Goal: Check status: Check status

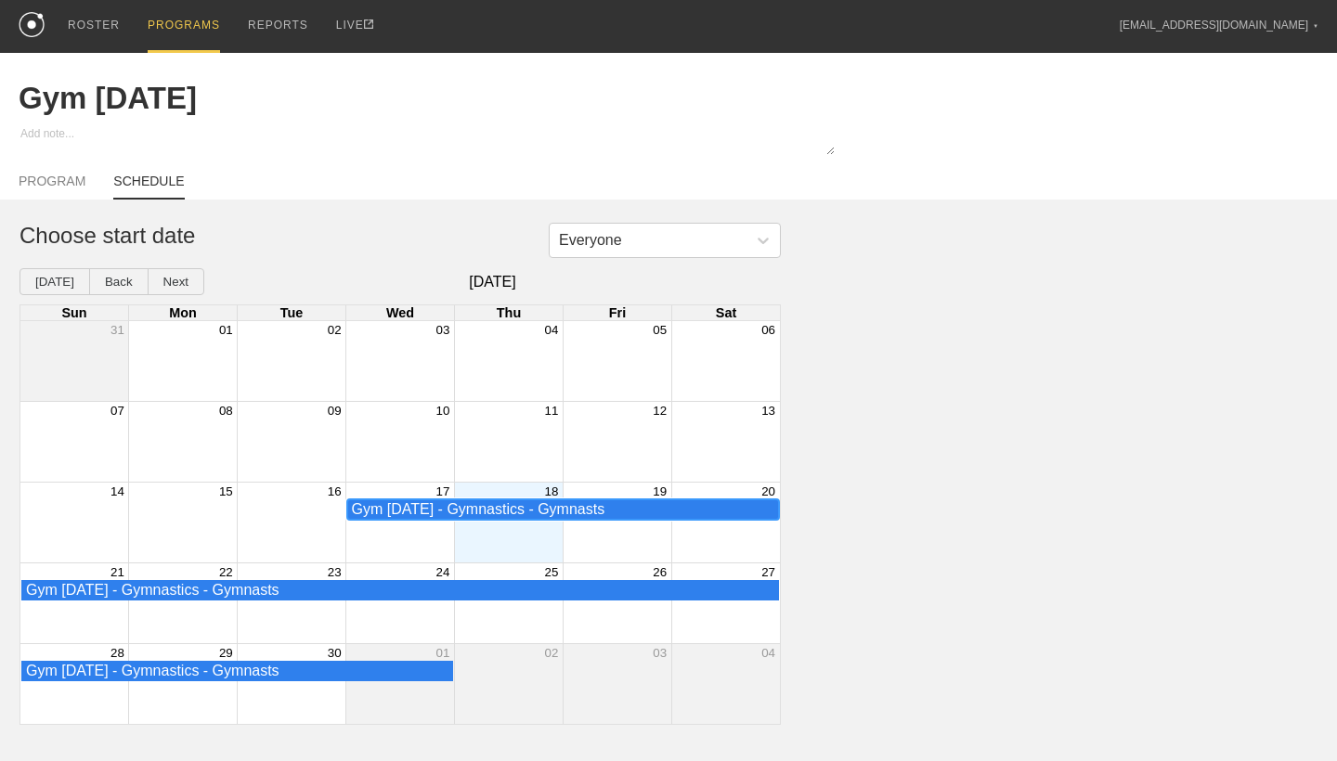
click at [727, 501] on div "Gym [DATE] - Gymnastics - Gymnasts" at bounding box center [563, 509] width 422 height 17
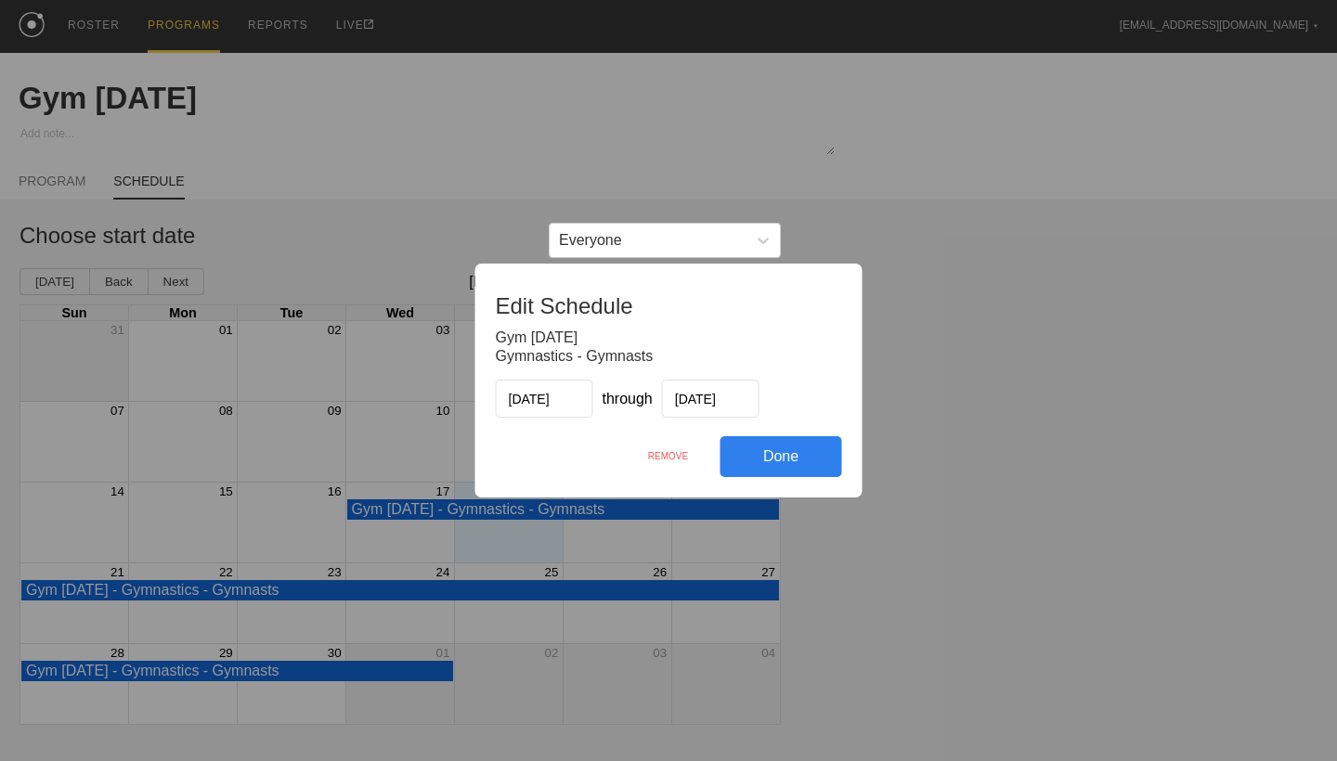
click at [678, 456] on div "REMOVE" at bounding box center [668, 456] width 104 height 40
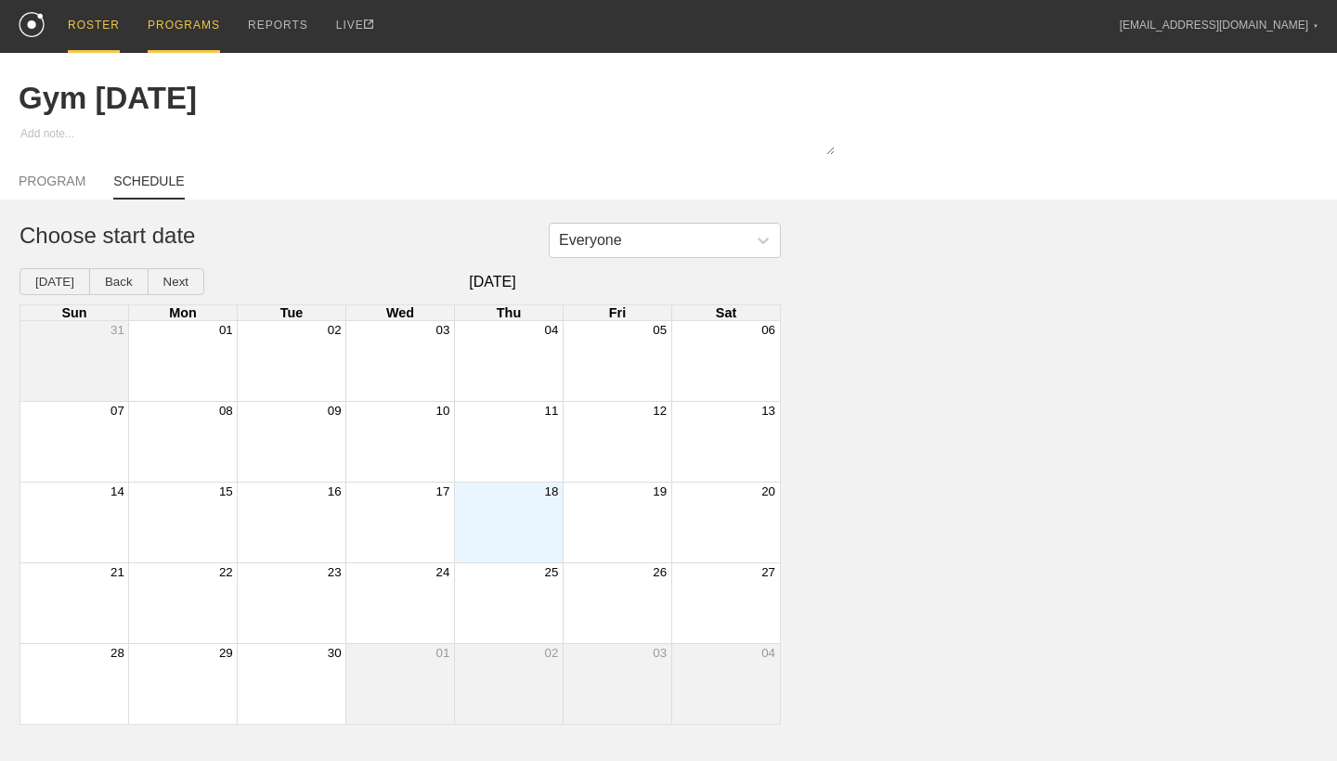
click at [110, 17] on div "ROSTER" at bounding box center [94, 26] width 52 height 53
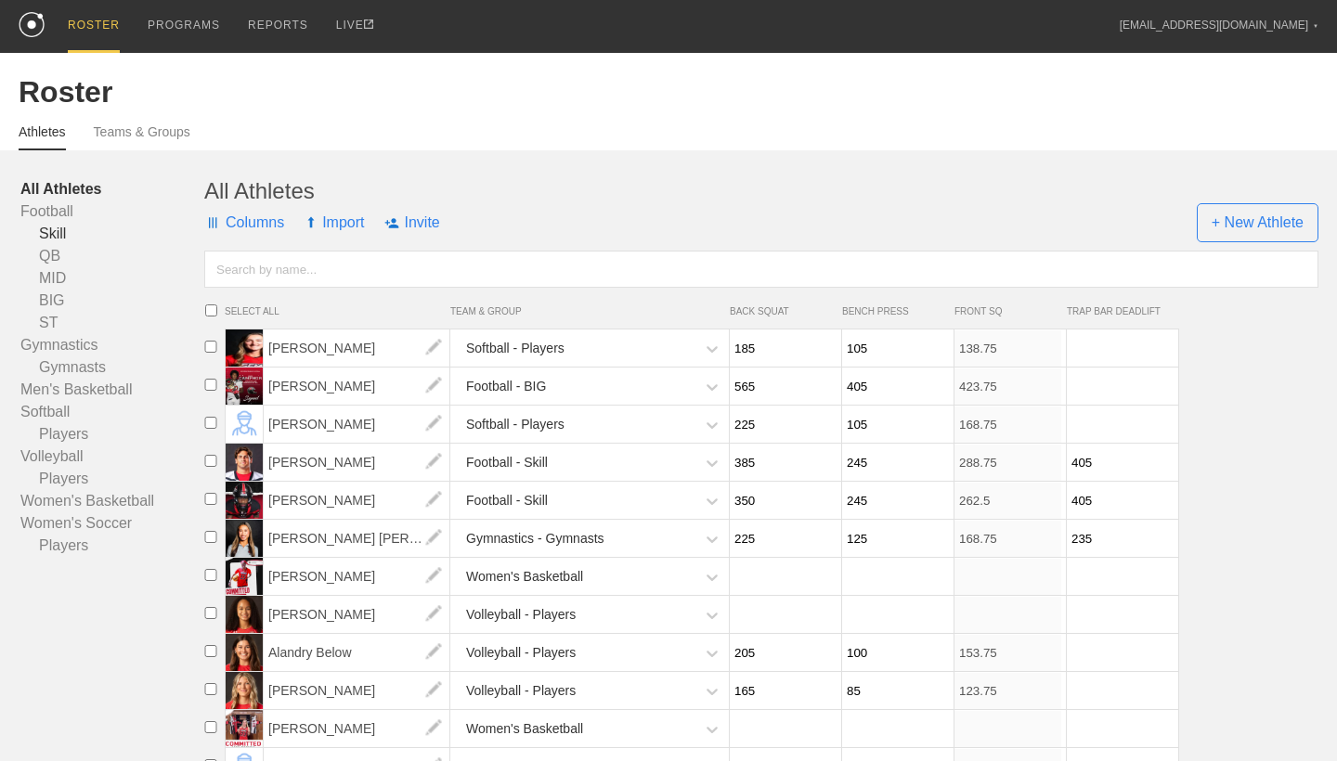
click at [55, 228] on link "Skill" at bounding box center [112, 234] width 184 height 22
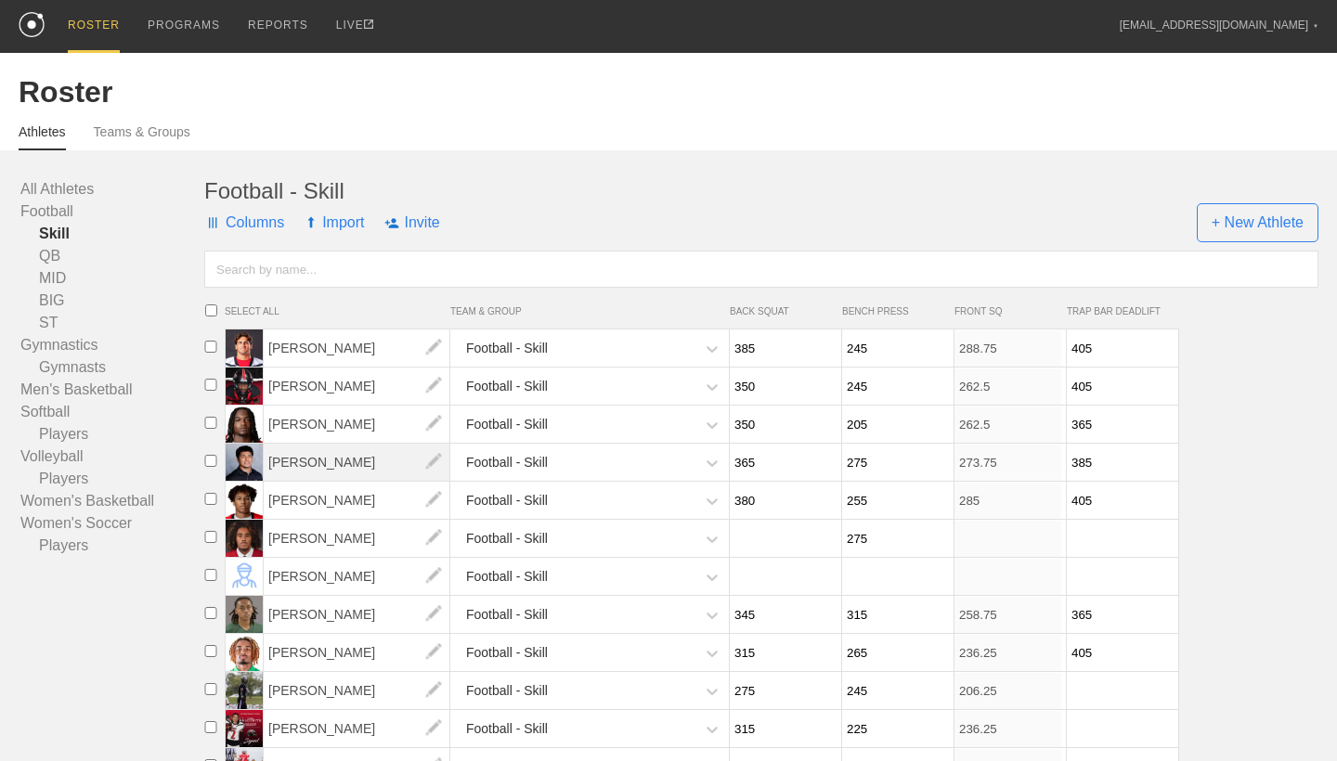
click at [342, 455] on span "[PERSON_NAME]" at bounding box center [357, 462] width 187 height 37
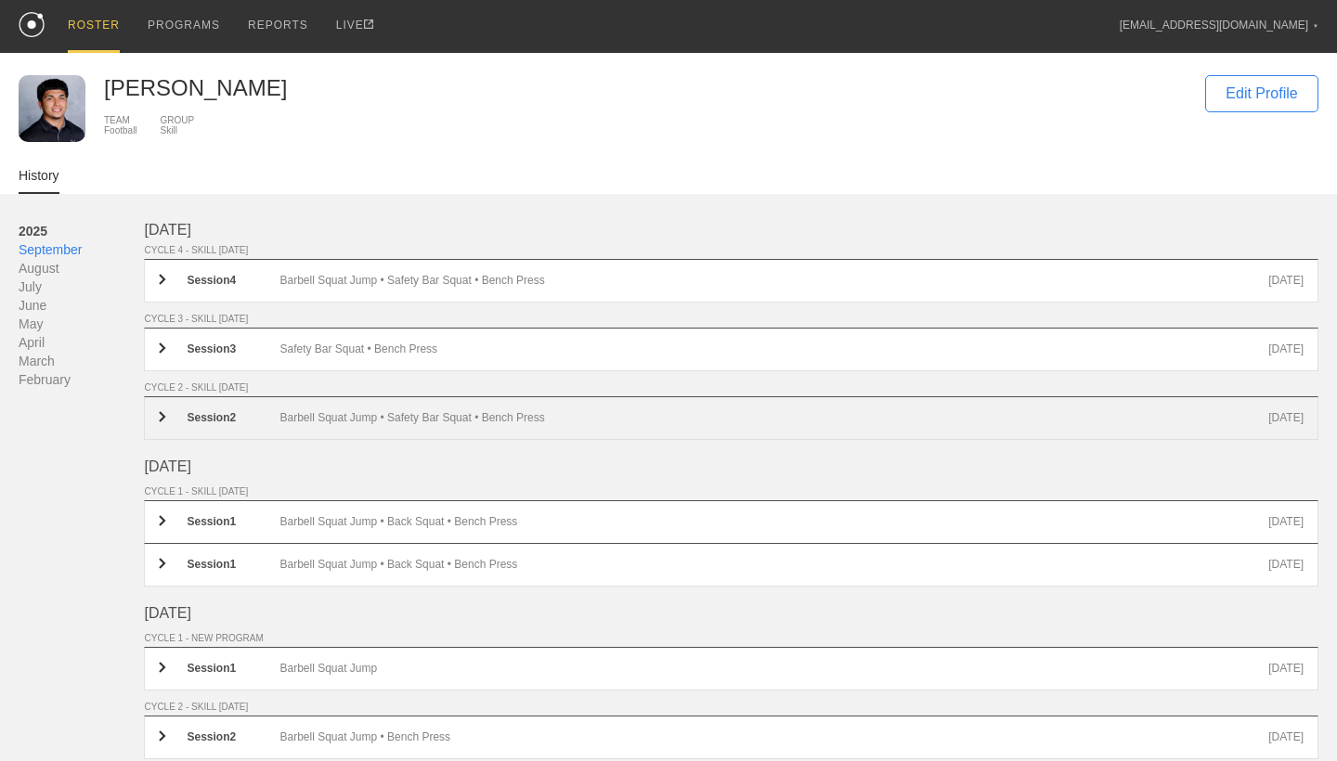
click at [392, 421] on div "Barbell Squat Jump • Safety Bar Squat • Bench Press" at bounding box center [773, 418] width 989 height 14
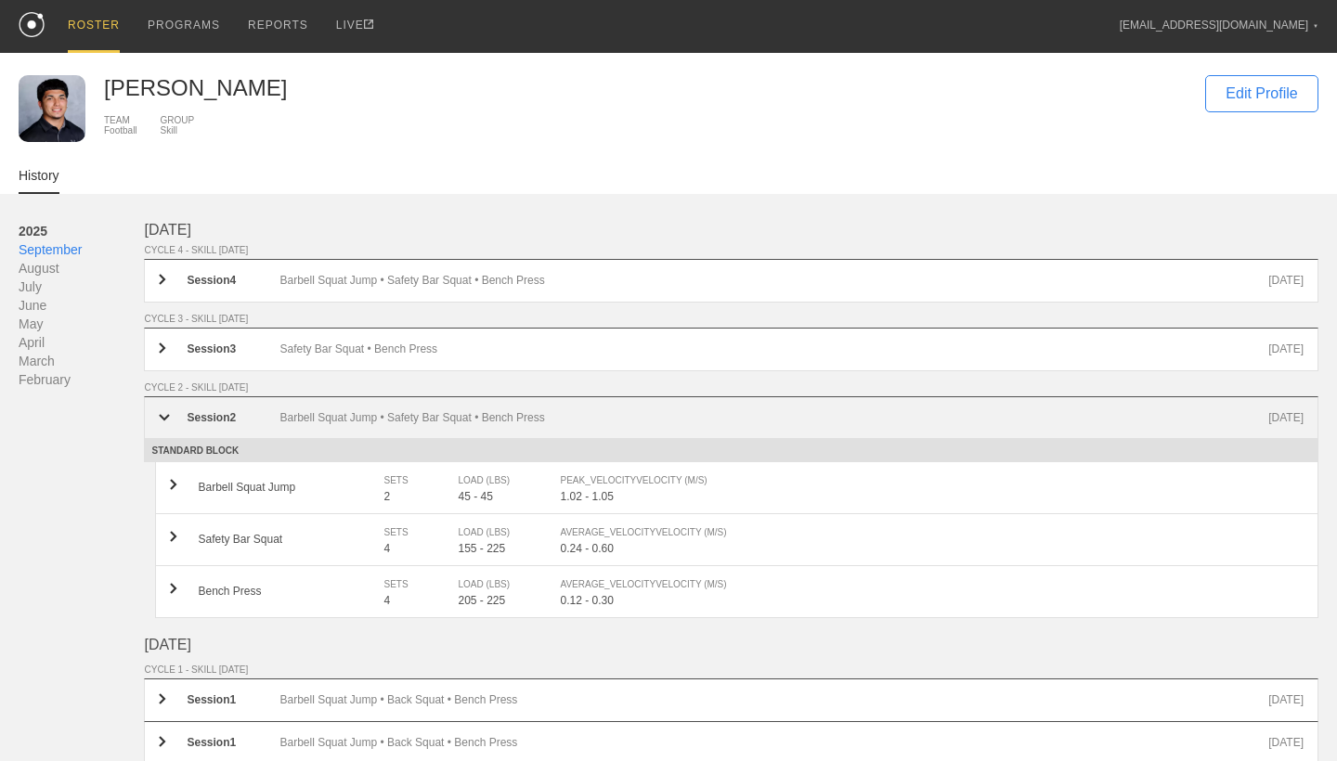
click at [396, 422] on div "Barbell Squat Jump • Safety Bar Squat • Bench Press" at bounding box center [773, 417] width 989 height 13
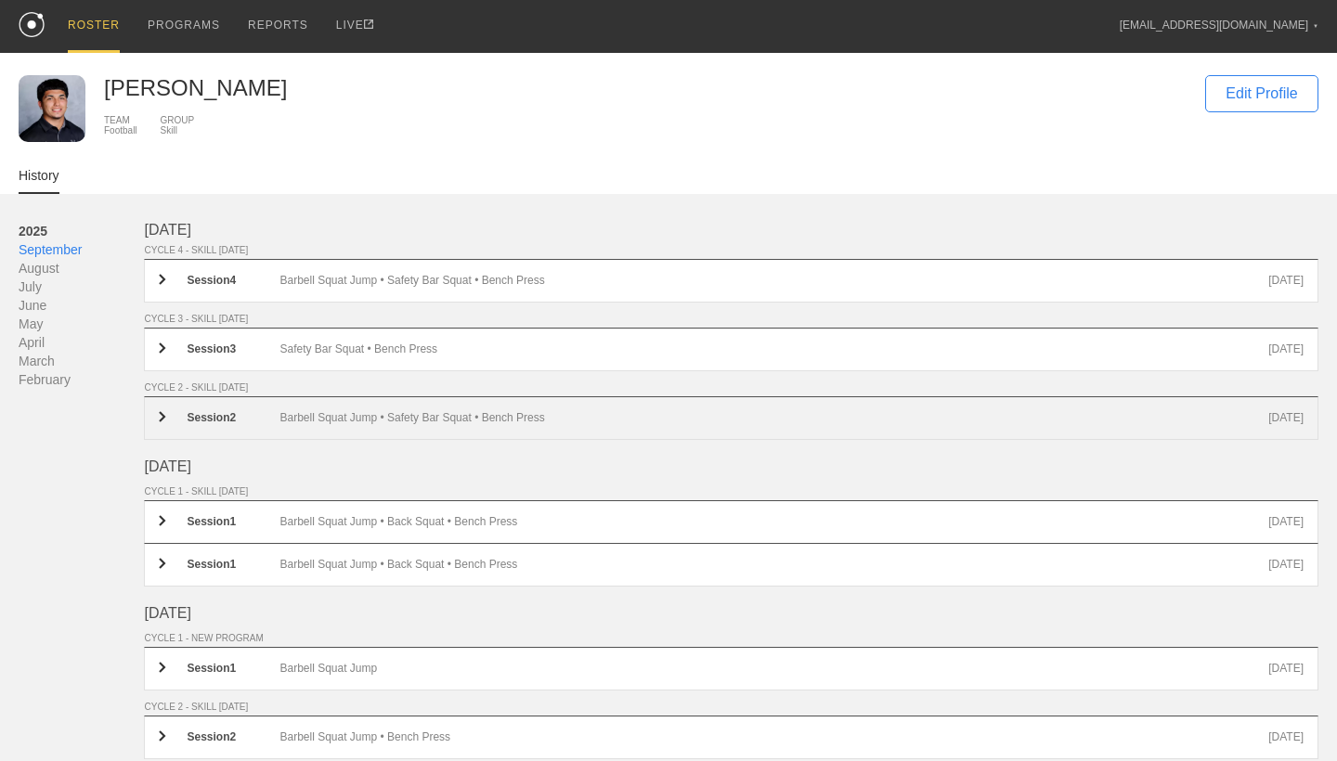
click at [413, 421] on div "Barbell Squat Jump • Safety Bar Squat • Bench Press" at bounding box center [773, 418] width 989 height 14
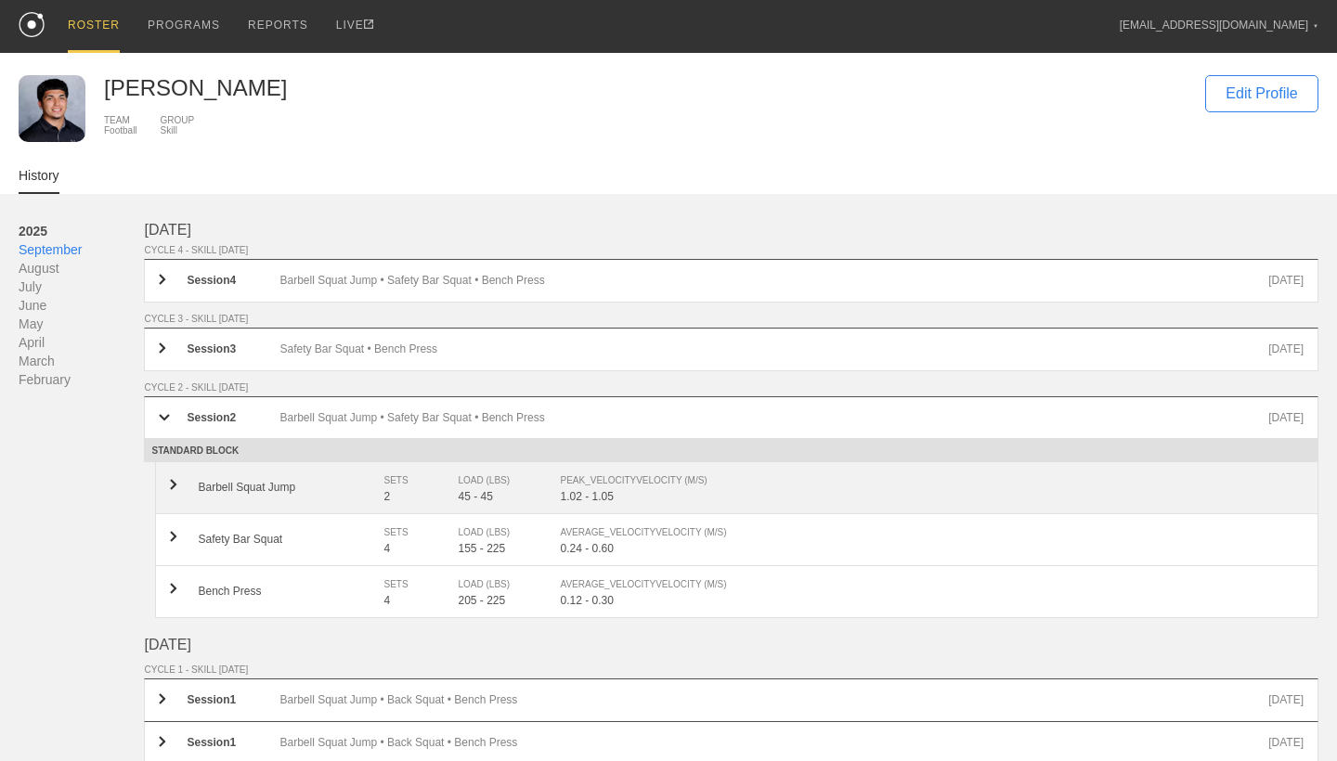
click at [427, 484] on div "SETS" at bounding box center [411, 481] width 56 height 19
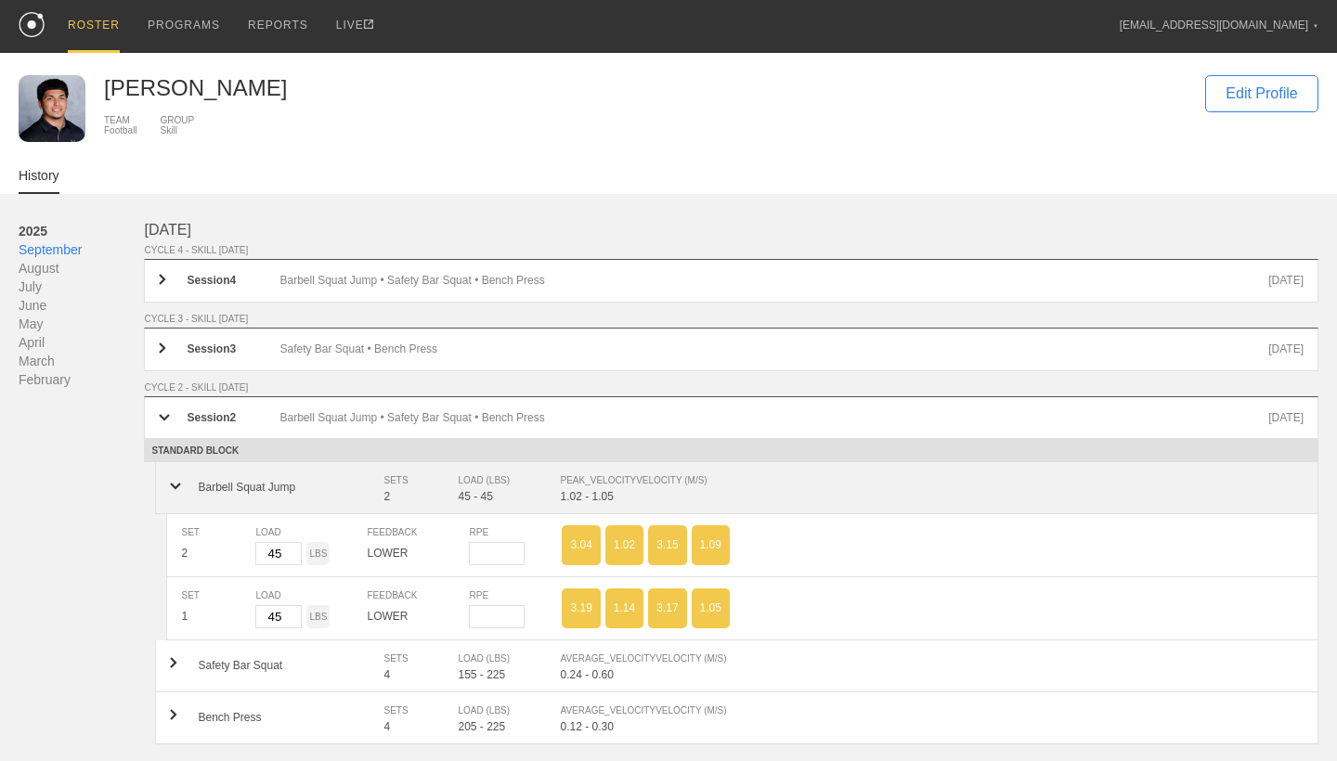
click at [427, 484] on div "SETS" at bounding box center [411, 481] width 56 height 19
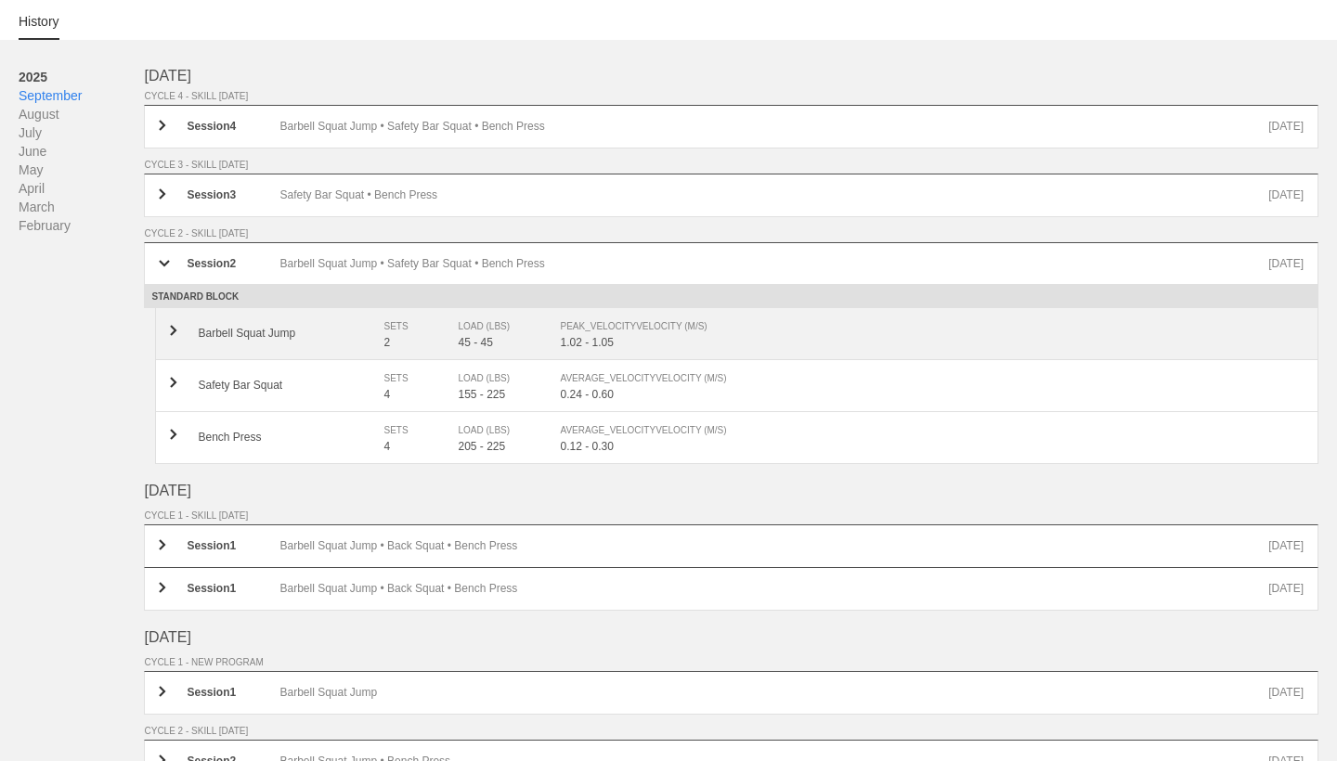
scroll to position [242, 0]
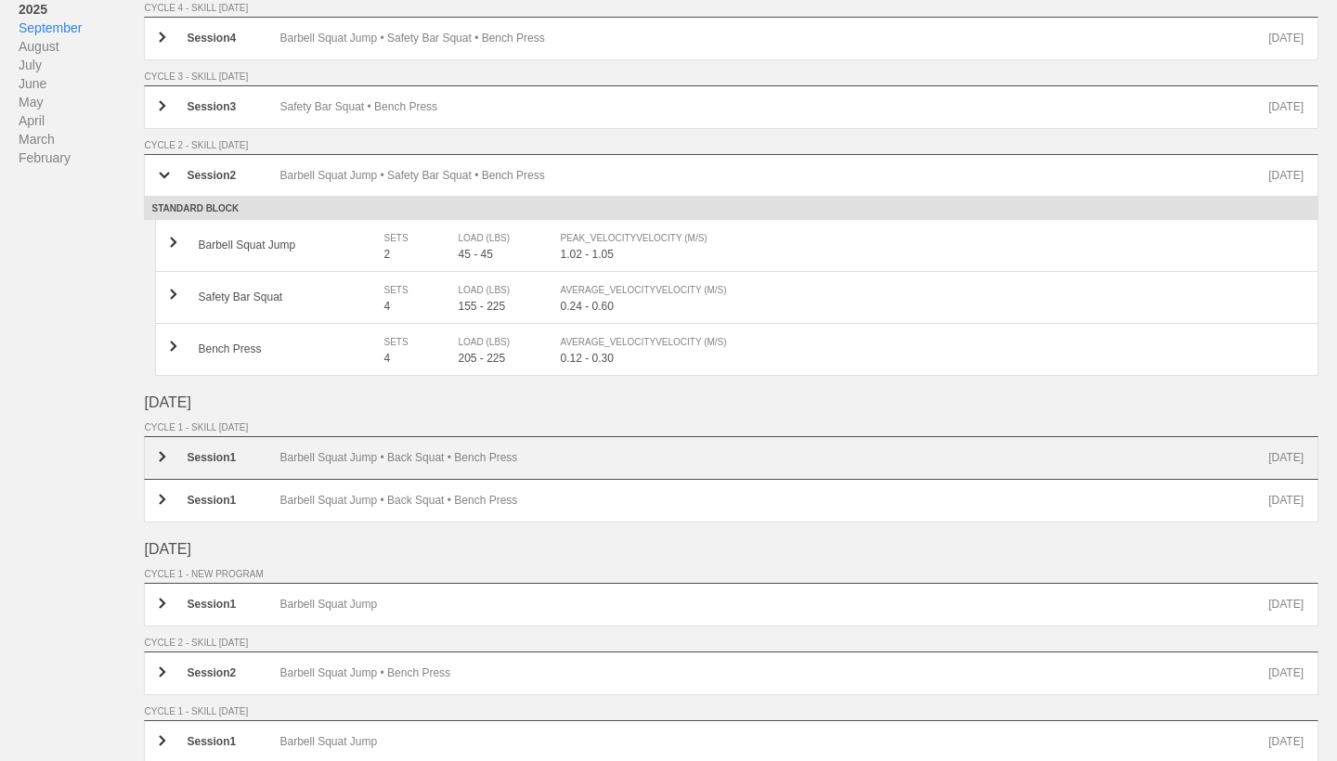
click at [432, 471] on div "Session 1 Barbell Squat Jump • Back Squat • Bench Press [DATE]" at bounding box center [731, 458] width 1174 height 44
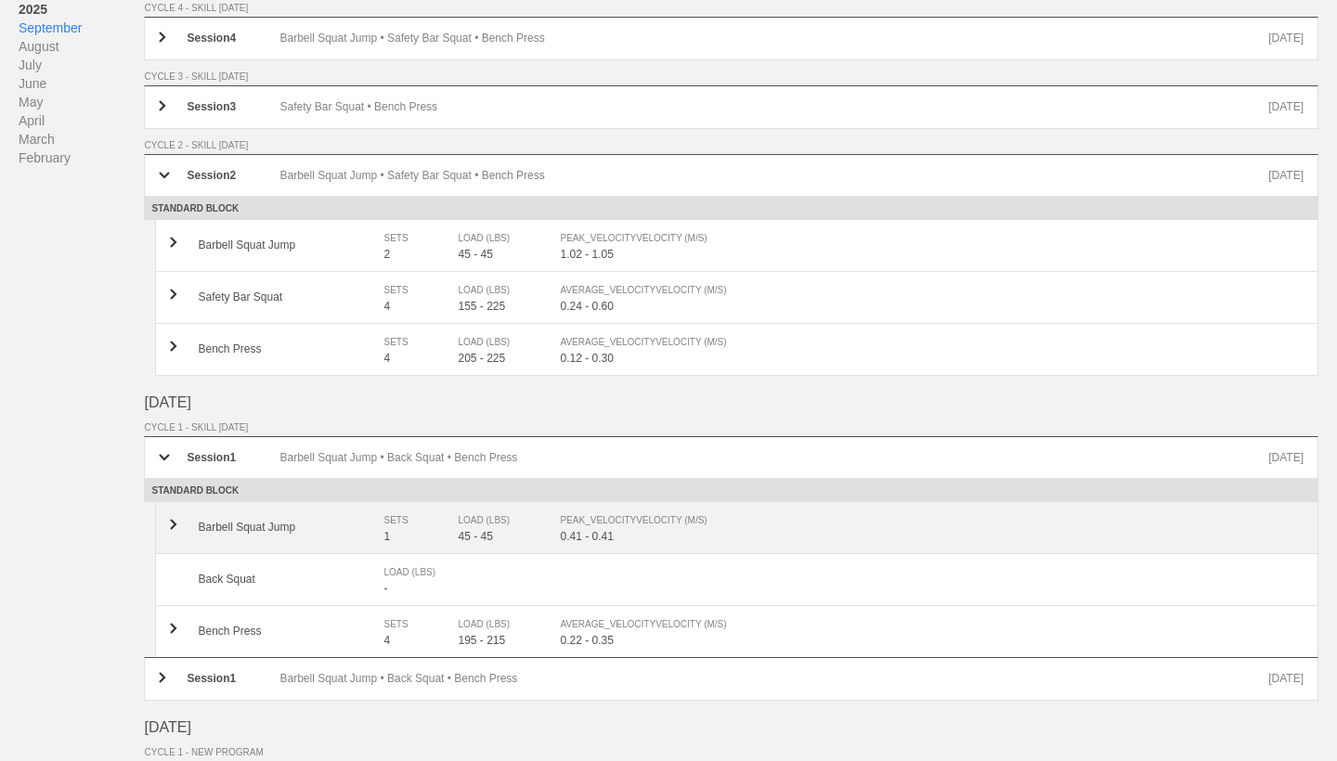
click at [460, 537] on div "45 - 45" at bounding box center [509, 536] width 102 height 13
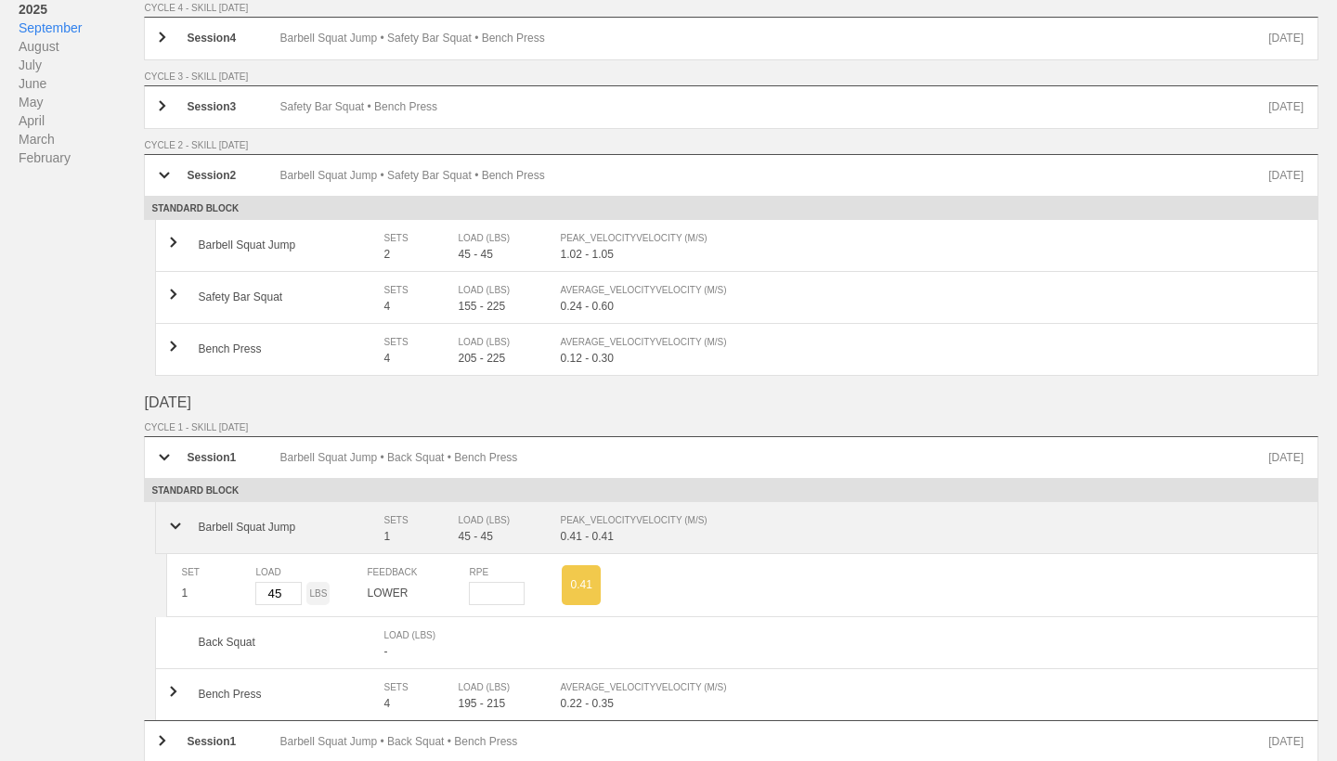
click at [459, 537] on div "45 - 45" at bounding box center [509, 536] width 102 height 13
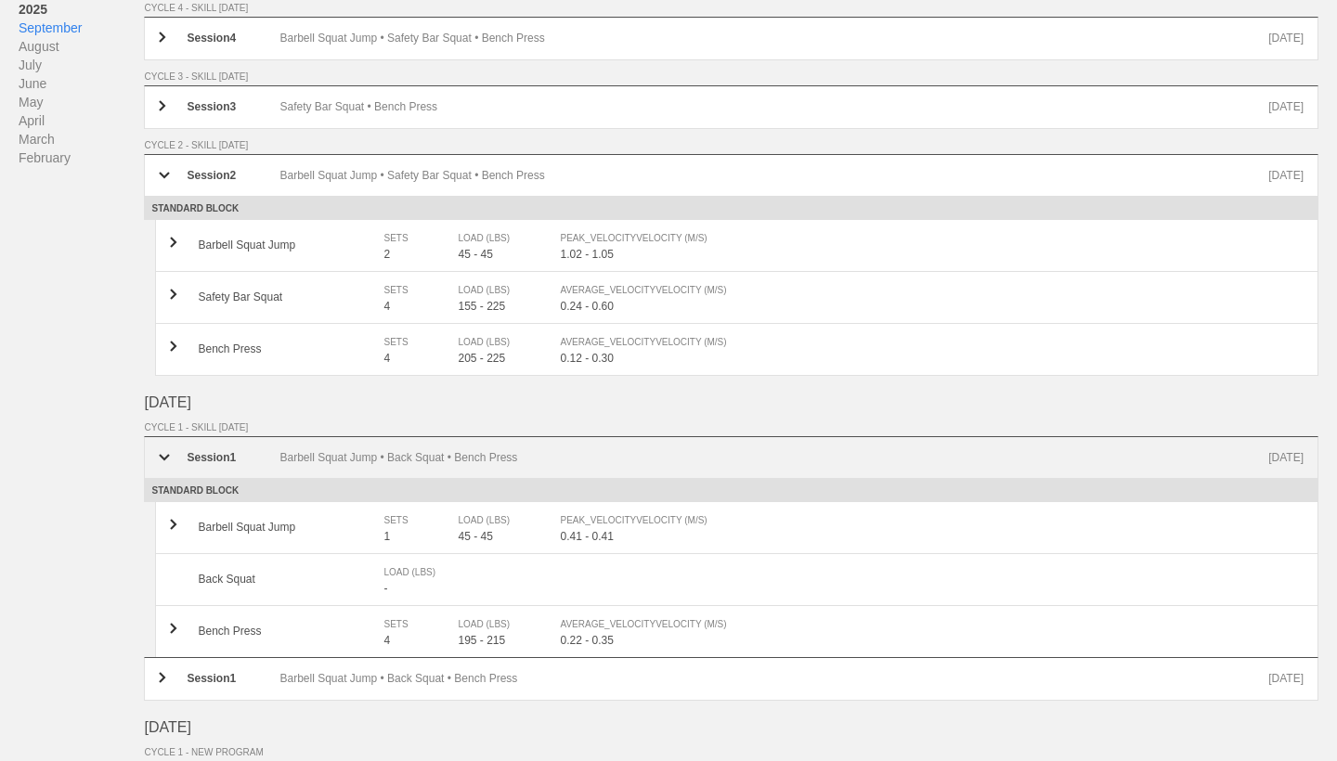
click at [455, 464] on div "Barbell Squat Jump • Back Squat • Bench Press" at bounding box center [773, 457] width 989 height 13
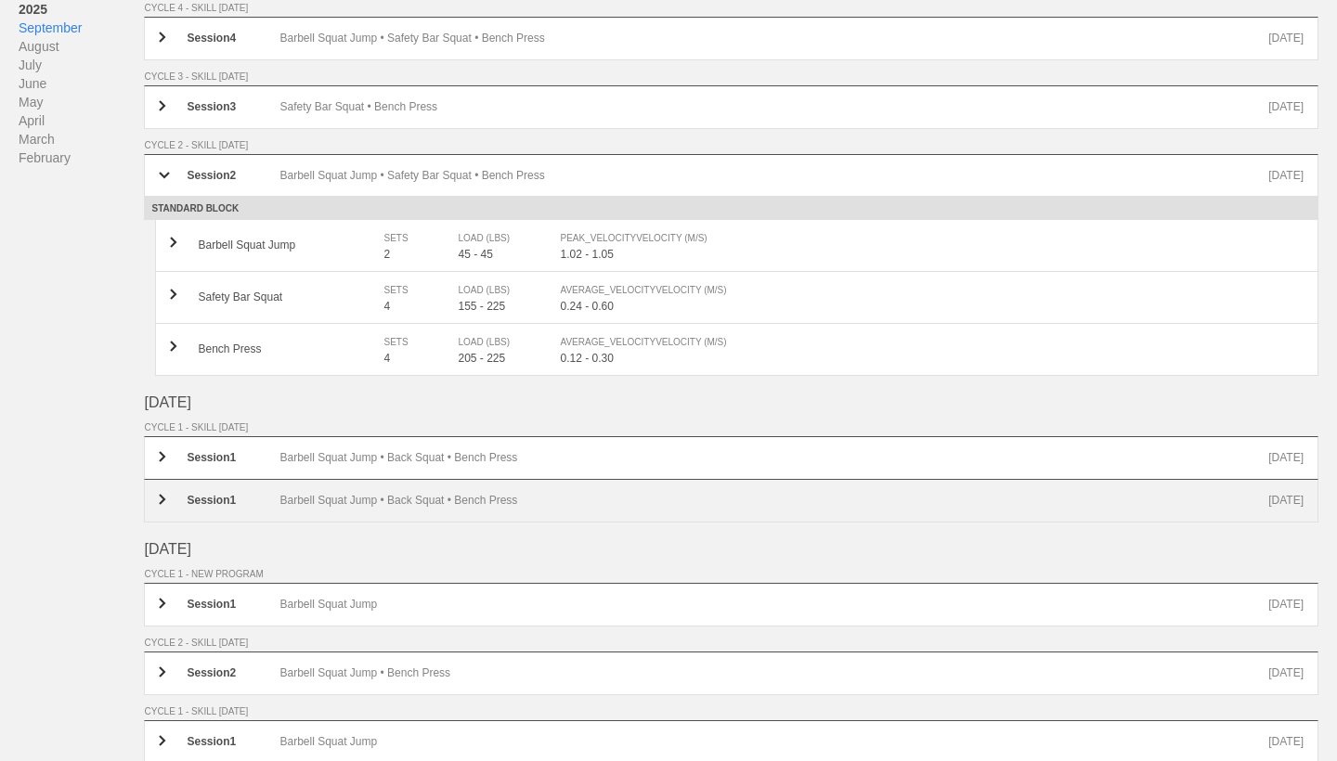
click at [452, 498] on div "Barbell Squat Jump • Back Squat • Bench Press" at bounding box center [773, 501] width 989 height 14
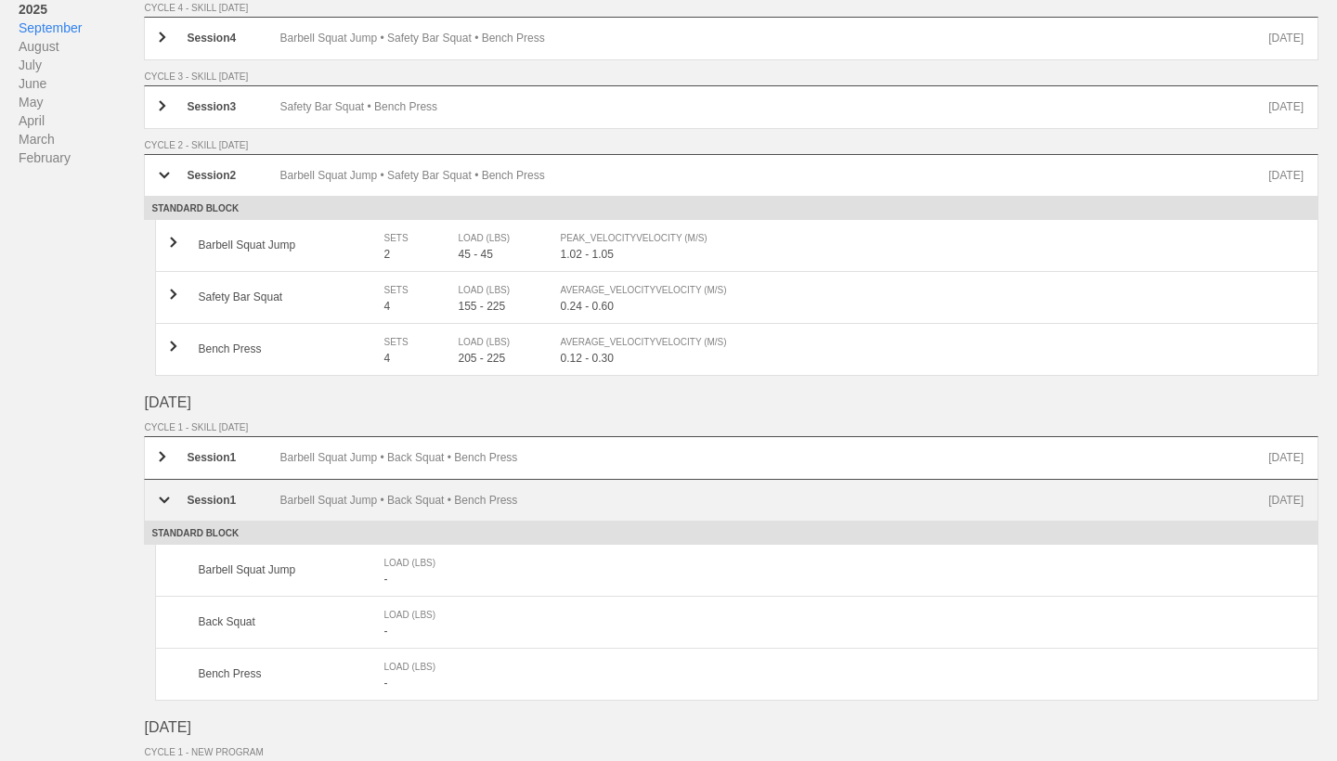
click at [453, 498] on div "Barbell Squat Jump • Back Squat • Bench Press" at bounding box center [773, 500] width 989 height 13
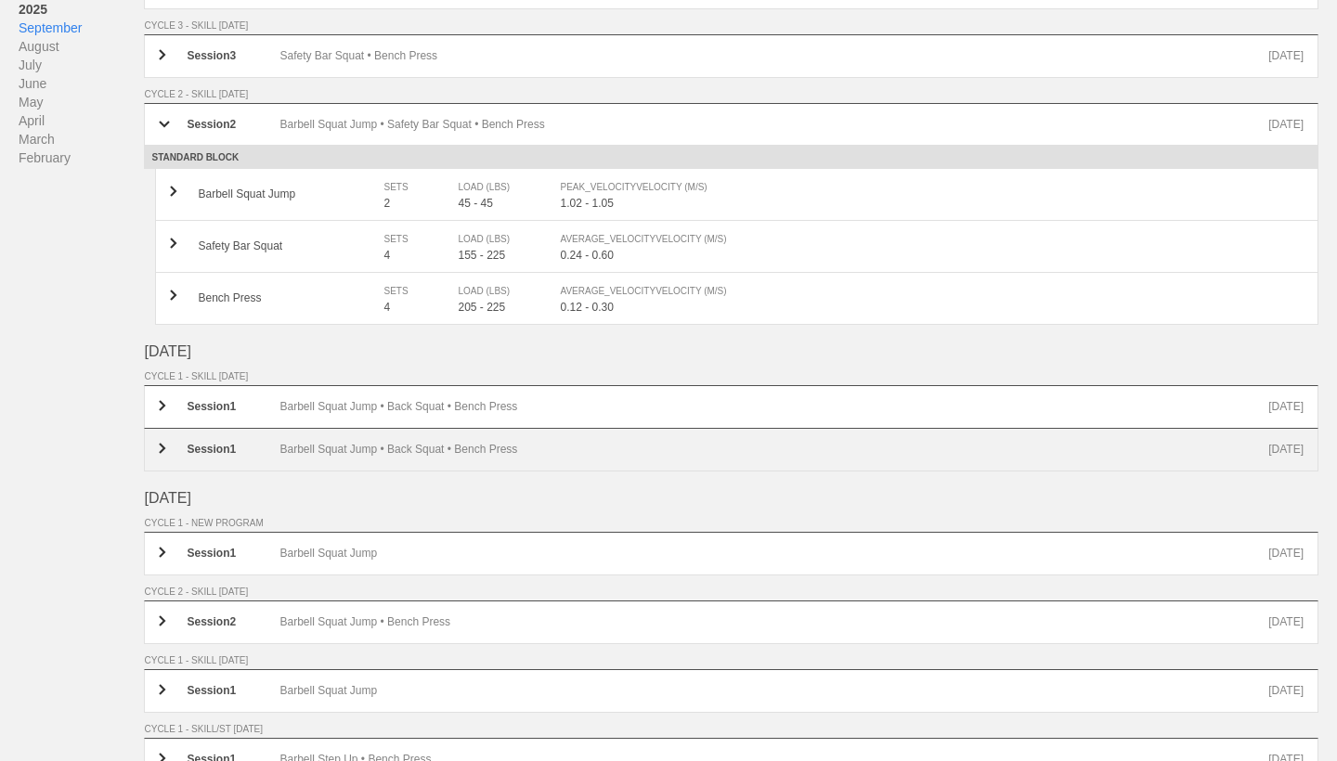
scroll to position [367, 0]
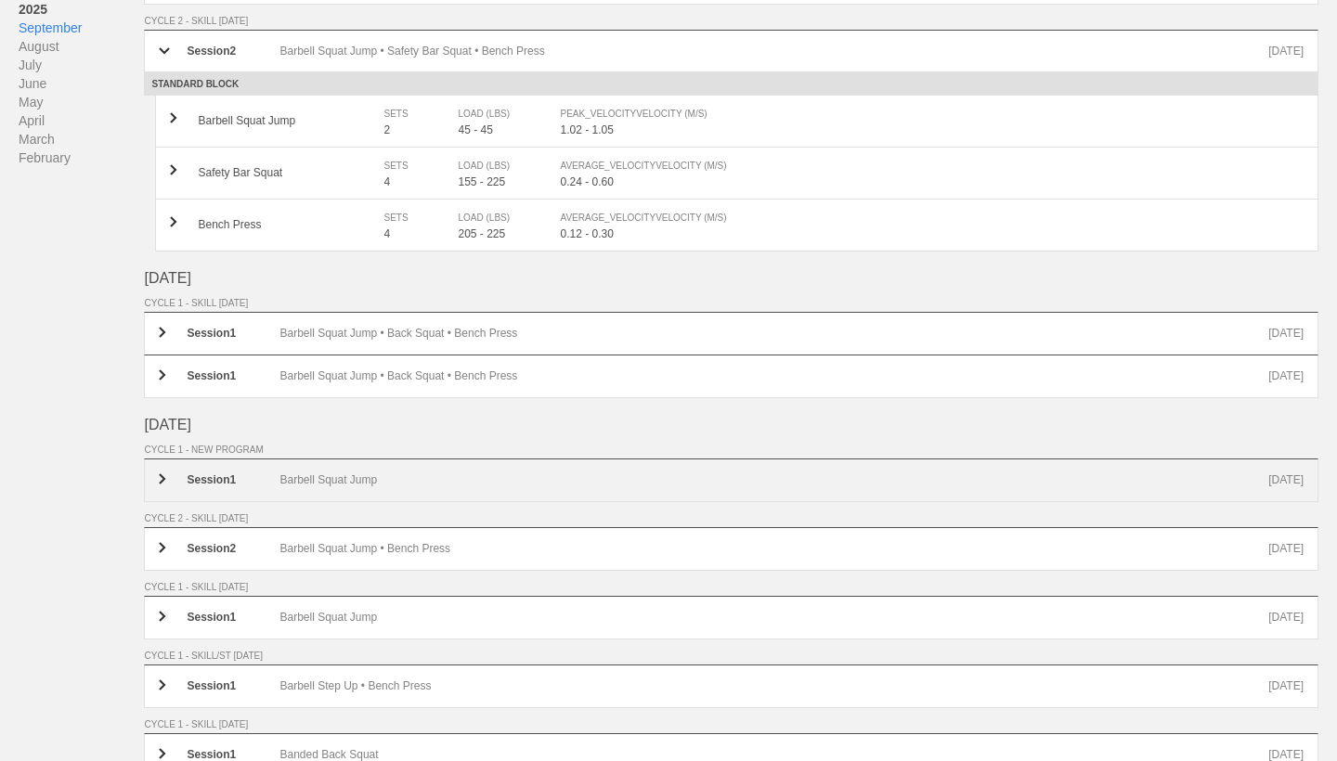
click at [453, 498] on div "Session 1 Barbell Squat Jump [DATE]" at bounding box center [731, 481] width 1174 height 44
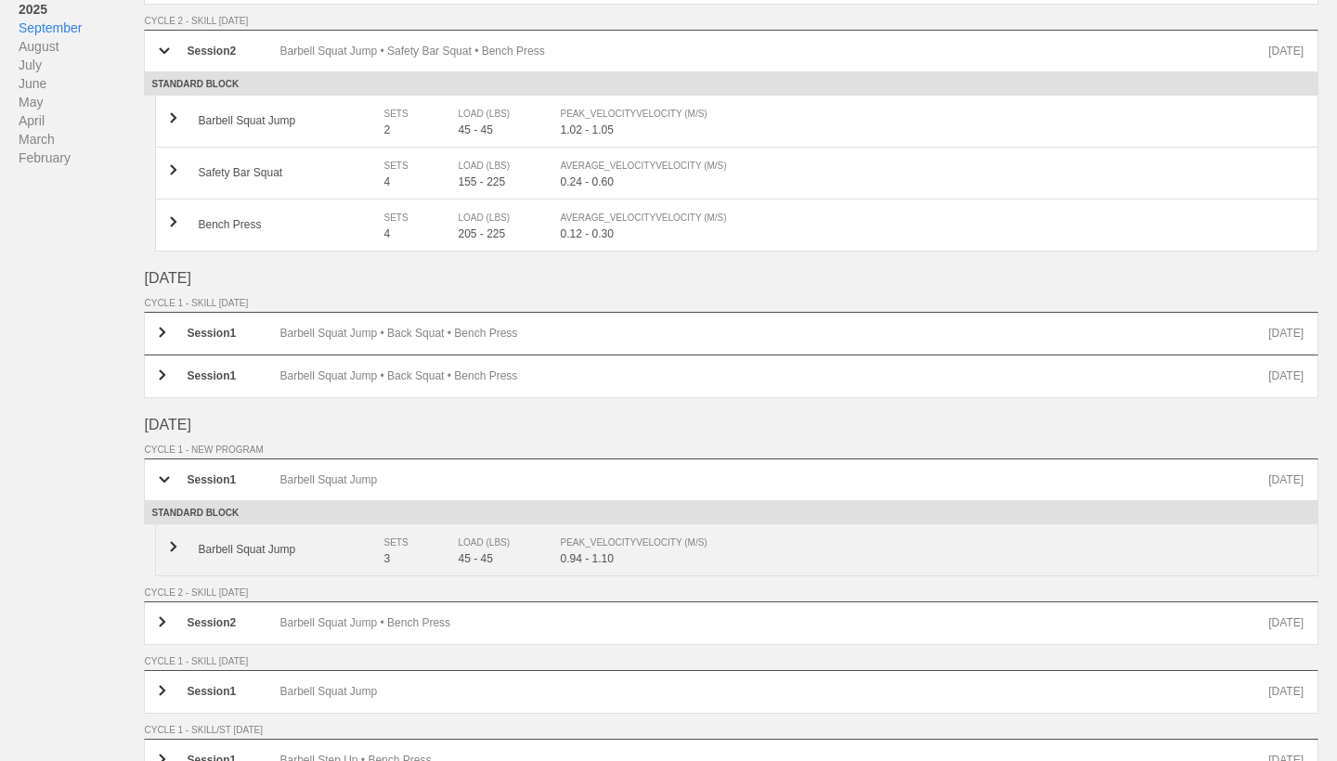
click at [475, 552] on div "LOAD (LBS)" at bounding box center [500, 543] width 84 height 19
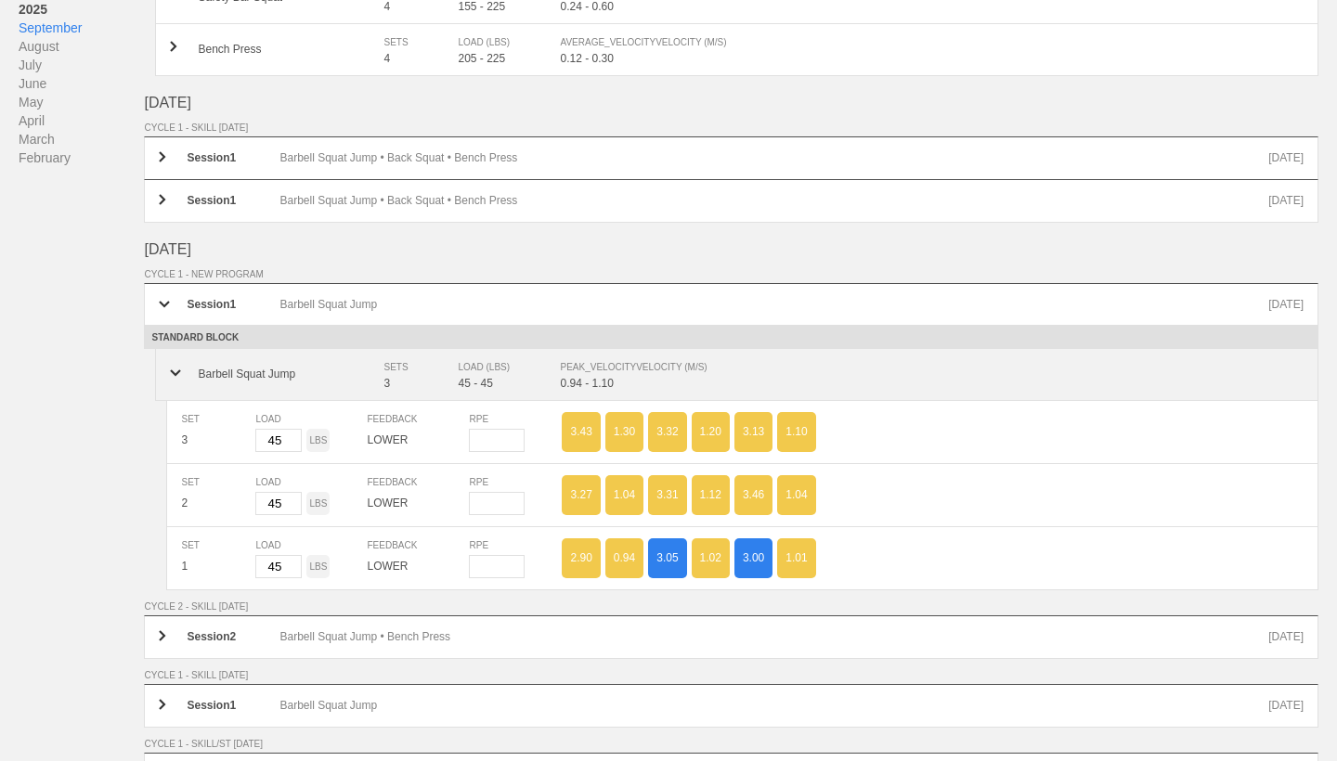
scroll to position [563, 0]
